Goal: Task Accomplishment & Management: Use online tool/utility

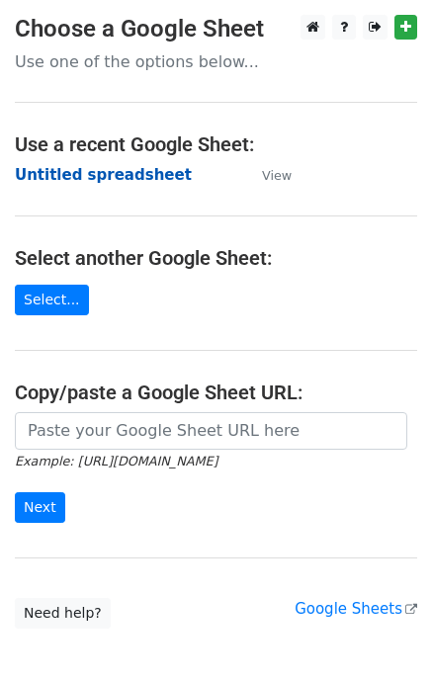
click at [137, 176] on strong "Untitled spreadsheet" at bounding box center [103, 175] width 177 height 18
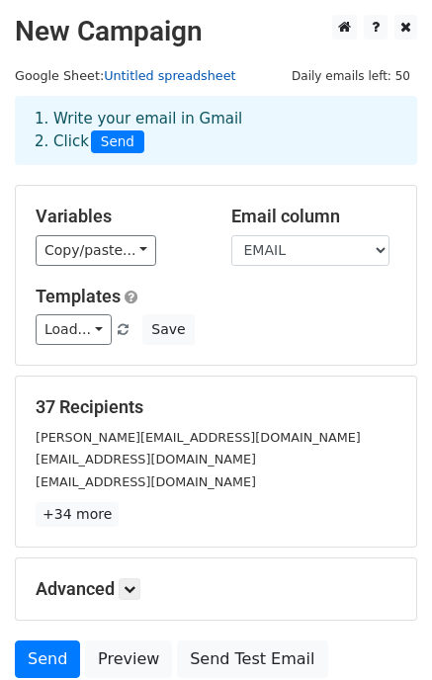
click at [160, 71] on link "Untitled spreadsheet" at bounding box center [169, 75] width 131 height 15
click at [185, 72] on link "Untitled spreadsheet" at bounding box center [169, 75] width 131 height 15
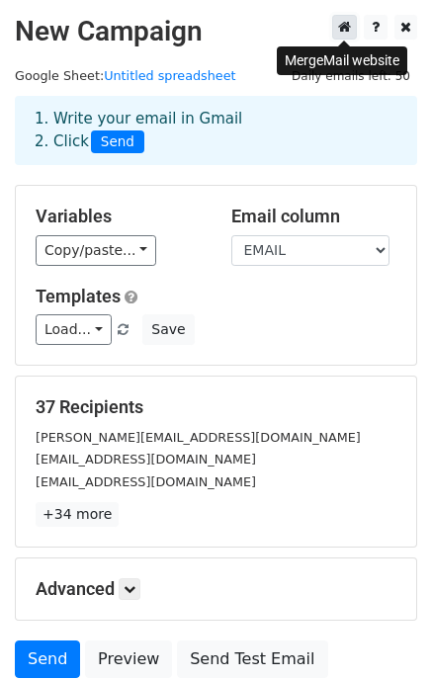
click at [348, 31] on icon at bounding box center [344, 27] width 13 height 14
click at [392, 99] on div "1. Write your email in Gmail 2. Click Send" at bounding box center [216, 130] width 402 height 69
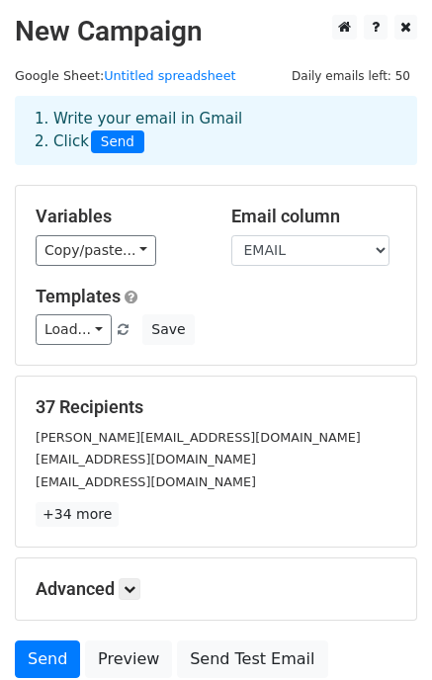
click at [392, 81] on span "Daily emails left: 50" at bounding box center [351, 76] width 132 height 22
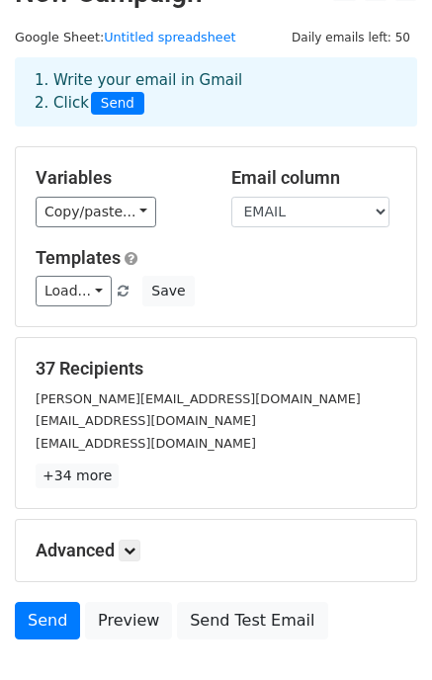
scroll to position [166, 0]
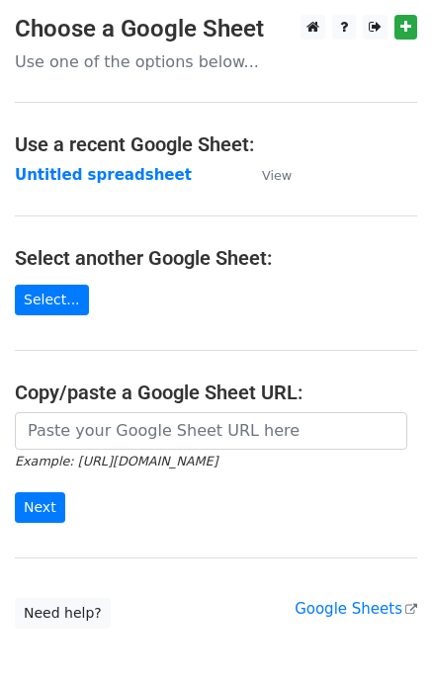
click at [178, 61] on p "Use one of the options below..." at bounding box center [216, 61] width 402 height 21
click at [63, 308] on link "Select..." at bounding box center [52, 300] width 74 height 31
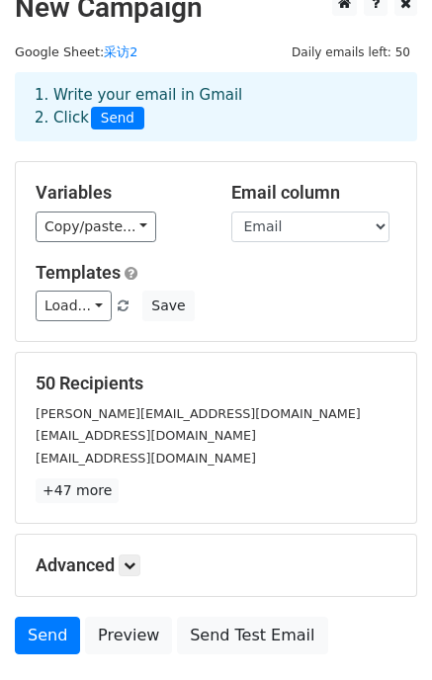
scroll to position [166, 0]
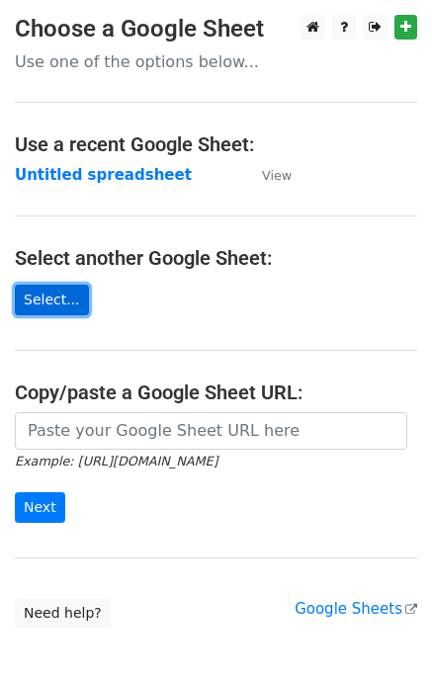
click at [66, 306] on link "Select..." at bounding box center [52, 300] width 74 height 31
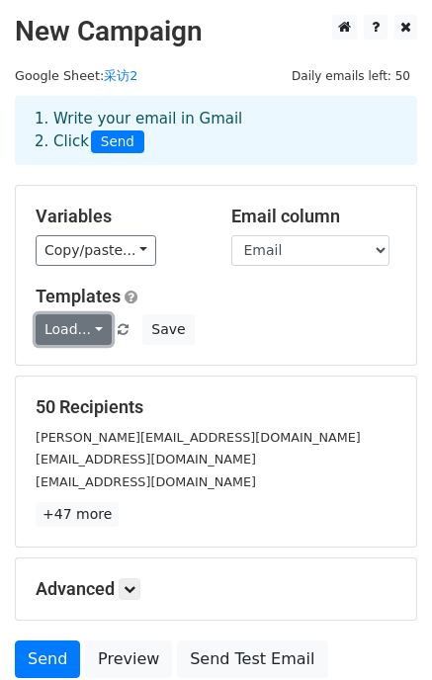
click at [101, 326] on link "Load..." at bounding box center [74, 329] width 76 height 31
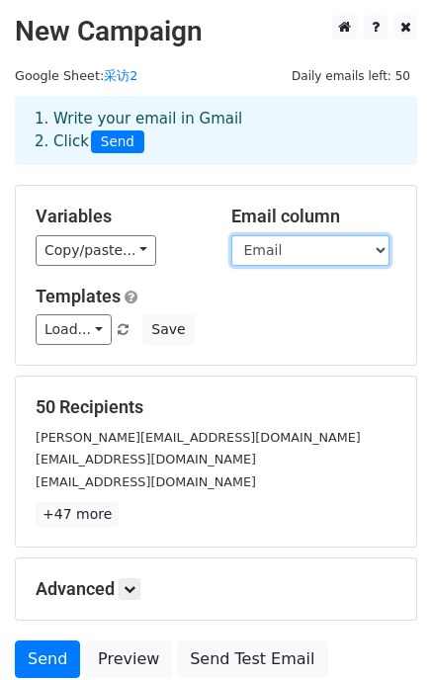
click at [328, 241] on select "Name Email" at bounding box center [310, 250] width 158 height 31
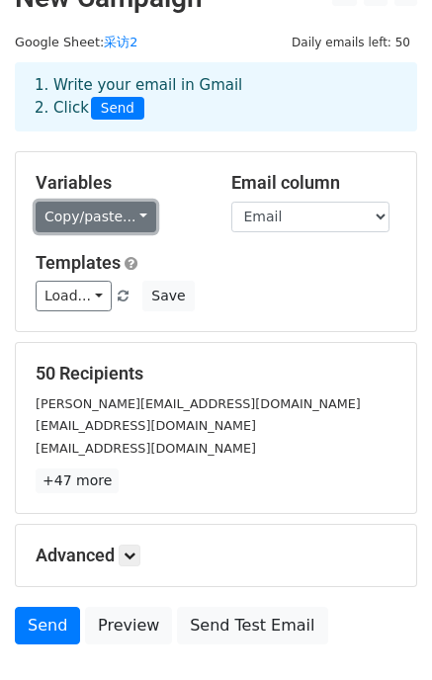
click at [112, 212] on link "Copy/paste..." at bounding box center [96, 217] width 121 height 31
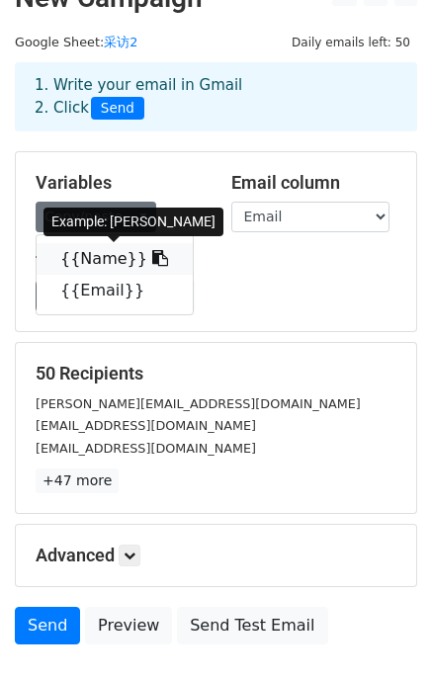
click at [117, 267] on link "{{Name}}" at bounding box center [115, 259] width 156 height 32
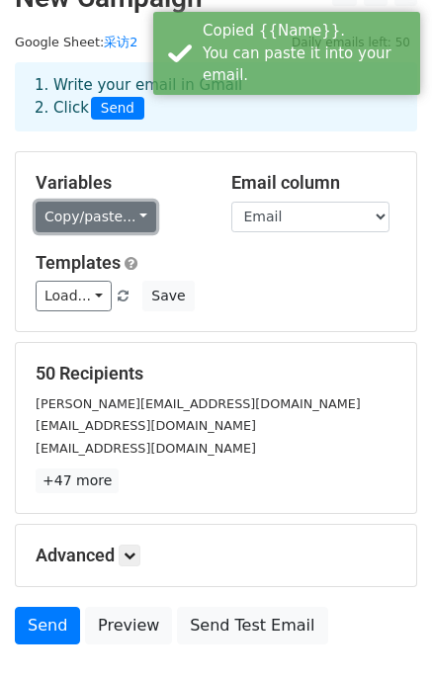
click at [117, 222] on link "Copy/paste..." at bounding box center [96, 217] width 121 height 31
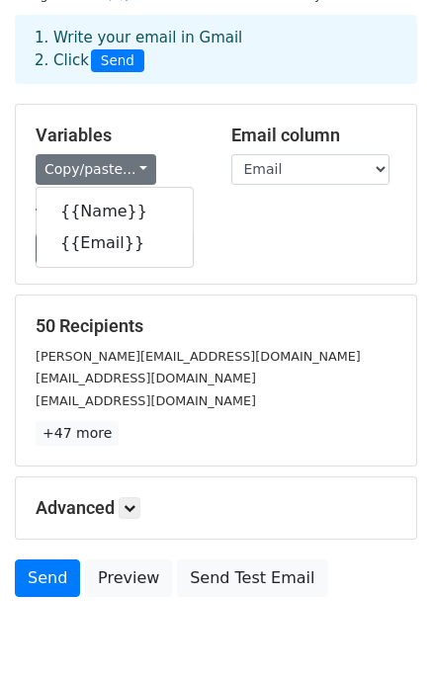
scroll to position [98, 0]
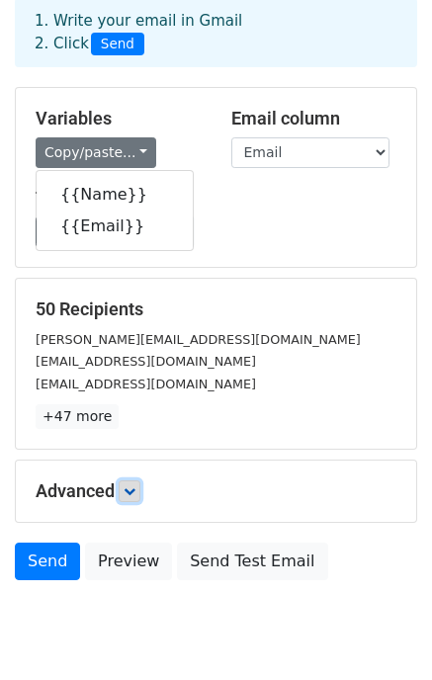
click at [127, 493] on icon at bounding box center [130, 491] width 12 height 12
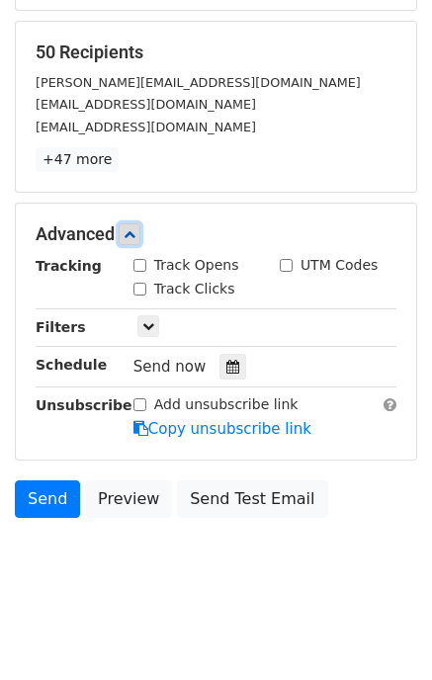
scroll to position [360, 0]
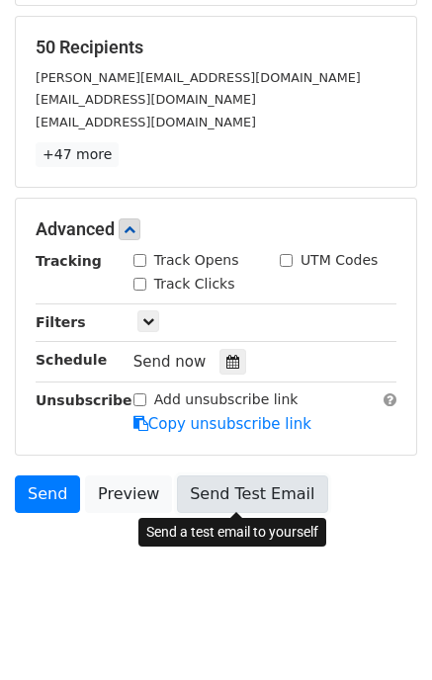
click at [188, 489] on link "Send Test Email" at bounding box center [252, 494] width 150 height 38
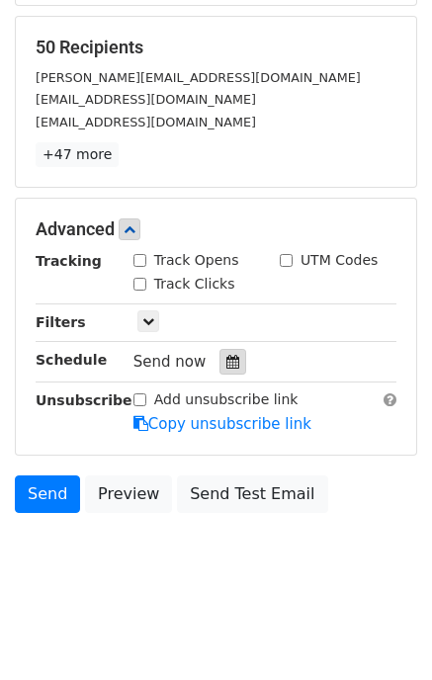
click at [226, 362] on icon at bounding box center [232, 362] width 13 height 14
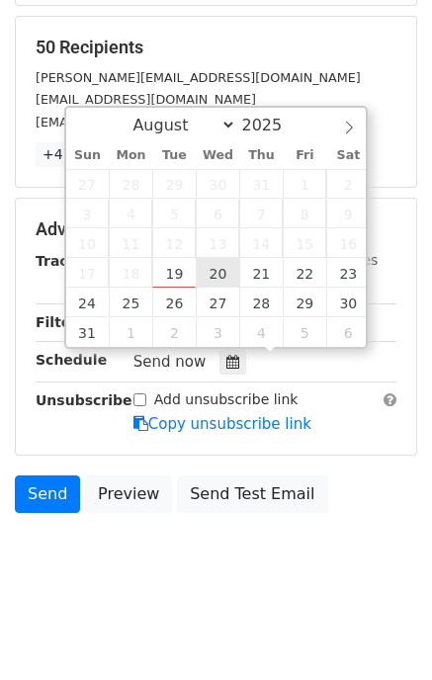
type input "[DATE] 12:00"
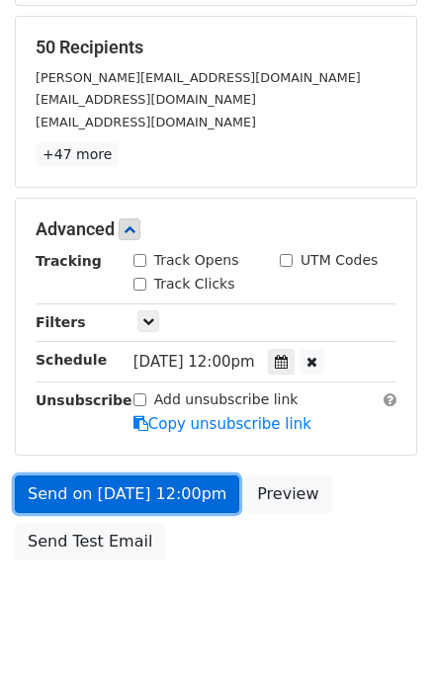
click at [200, 493] on link "Send on [DATE] 12:00pm" at bounding box center [127, 494] width 224 height 38
